Goal: Task Accomplishment & Management: Manage account settings

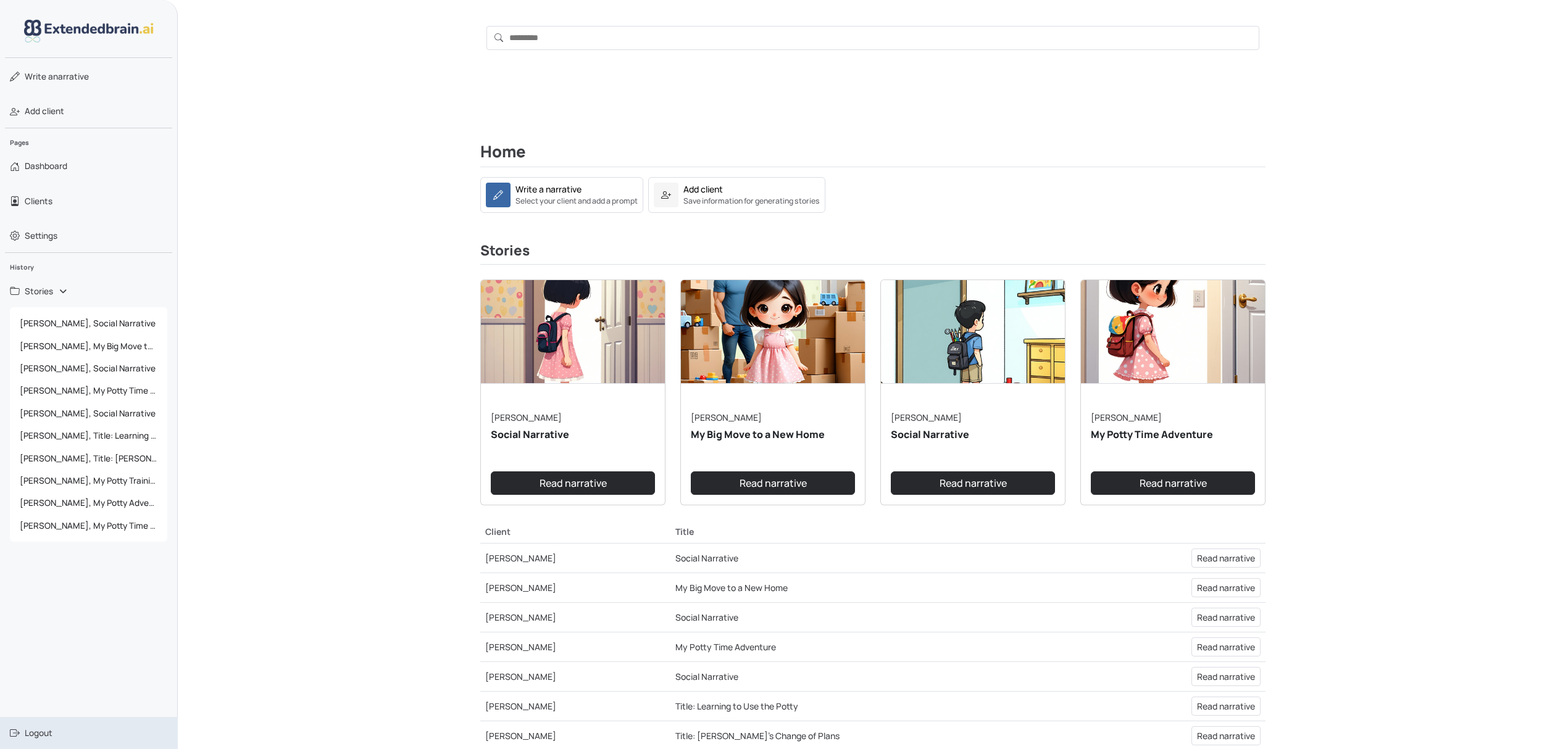
click at [46, 728] on span "Logout" at bounding box center [39, 732] width 28 height 12
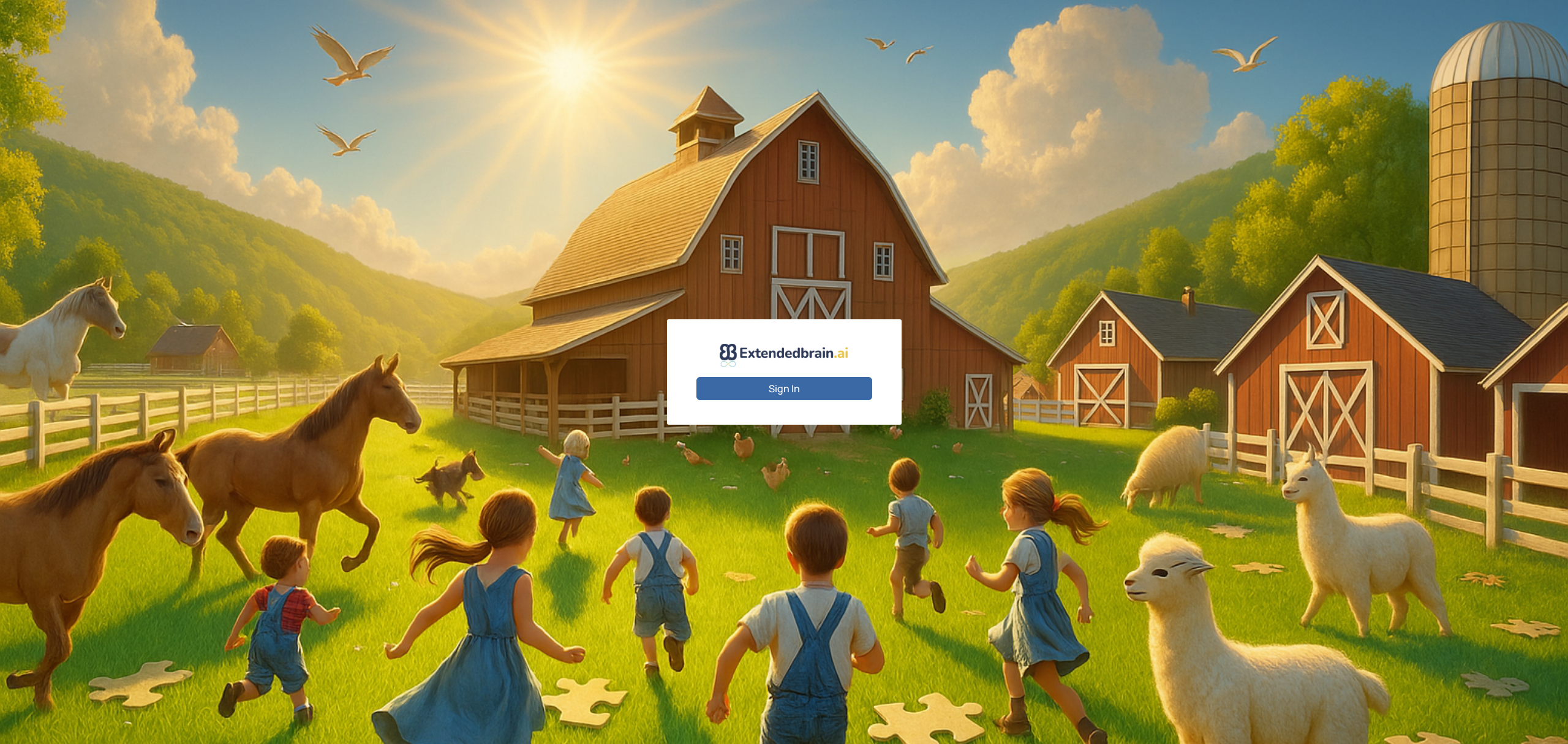
click at [798, 388] on button "Sign In" at bounding box center [784, 388] width 176 height 23
